Goal: Task Accomplishment & Management: Manage account settings

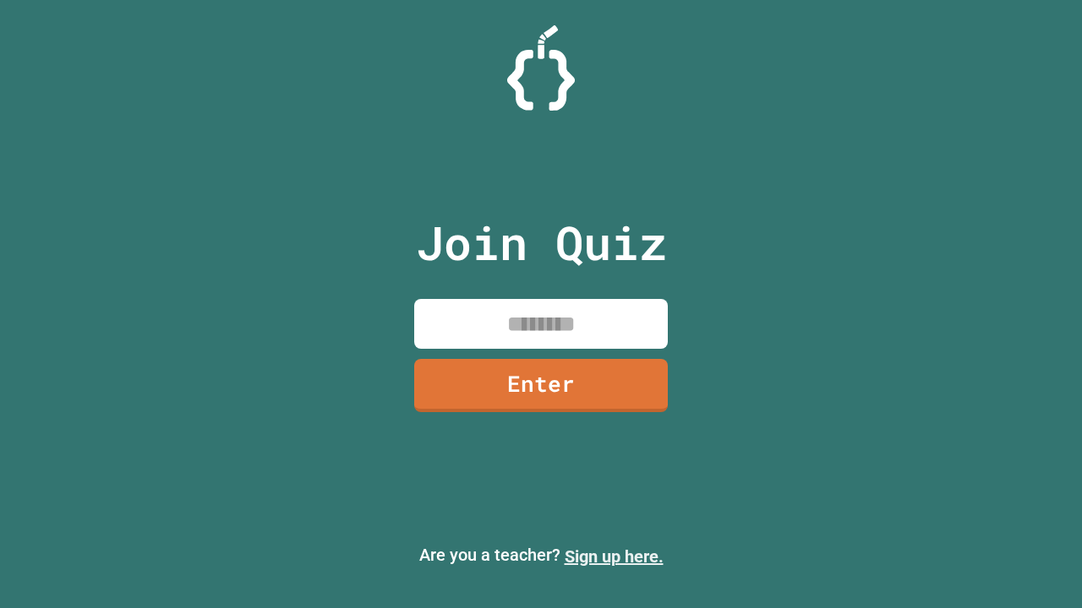
click at [614, 557] on link "Sign up here." at bounding box center [614, 557] width 99 height 20
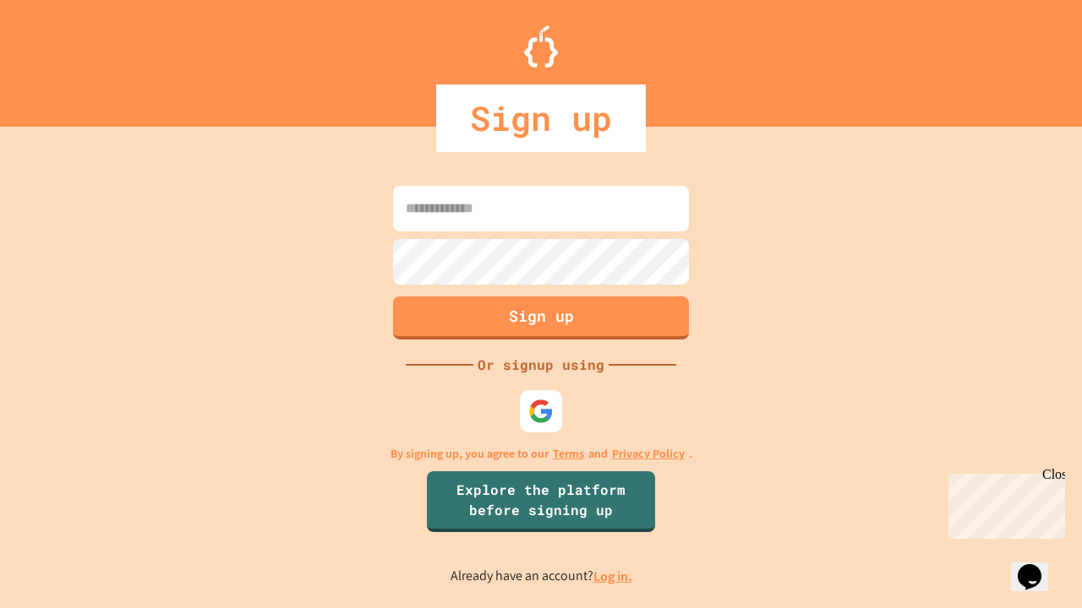
click at [614, 576] on link "Log in." at bounding box center [612, 577] width 39 height 18
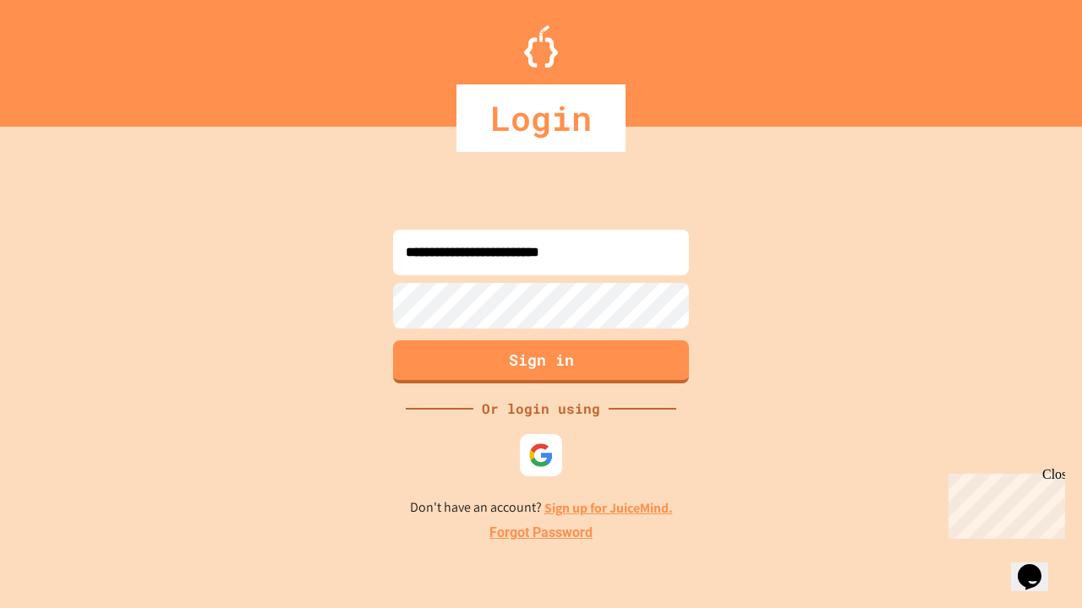
type input "**********"
